Goal: Check status

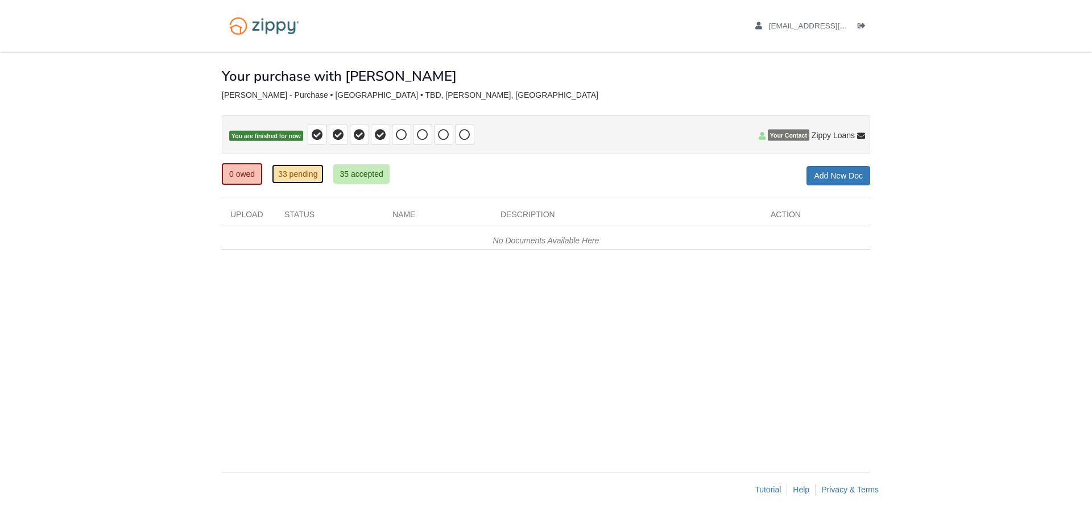
click at [304, 175] on link "33 pending" at bounding box center [298, 173] width 52 height 19
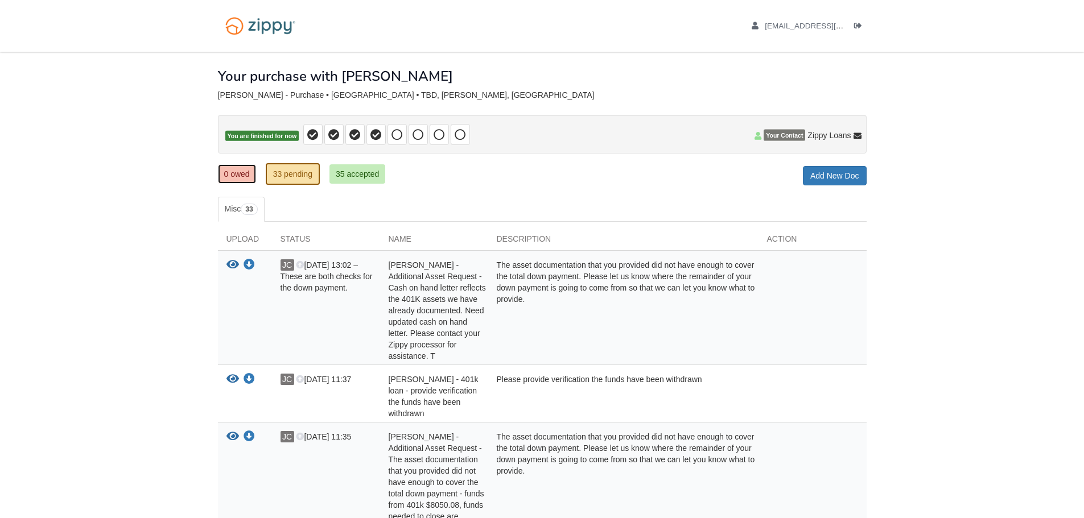
drag, startPoint x: 231, startPoint y: 171, endPoint x: 238, endPoint y: 174, distance: 7.4
click at [231, 171] on link "0 owed" at bounding box center [237, 173] width 38 height 19
